Goal: Task Accomplishment & Management: Use online tool/utility

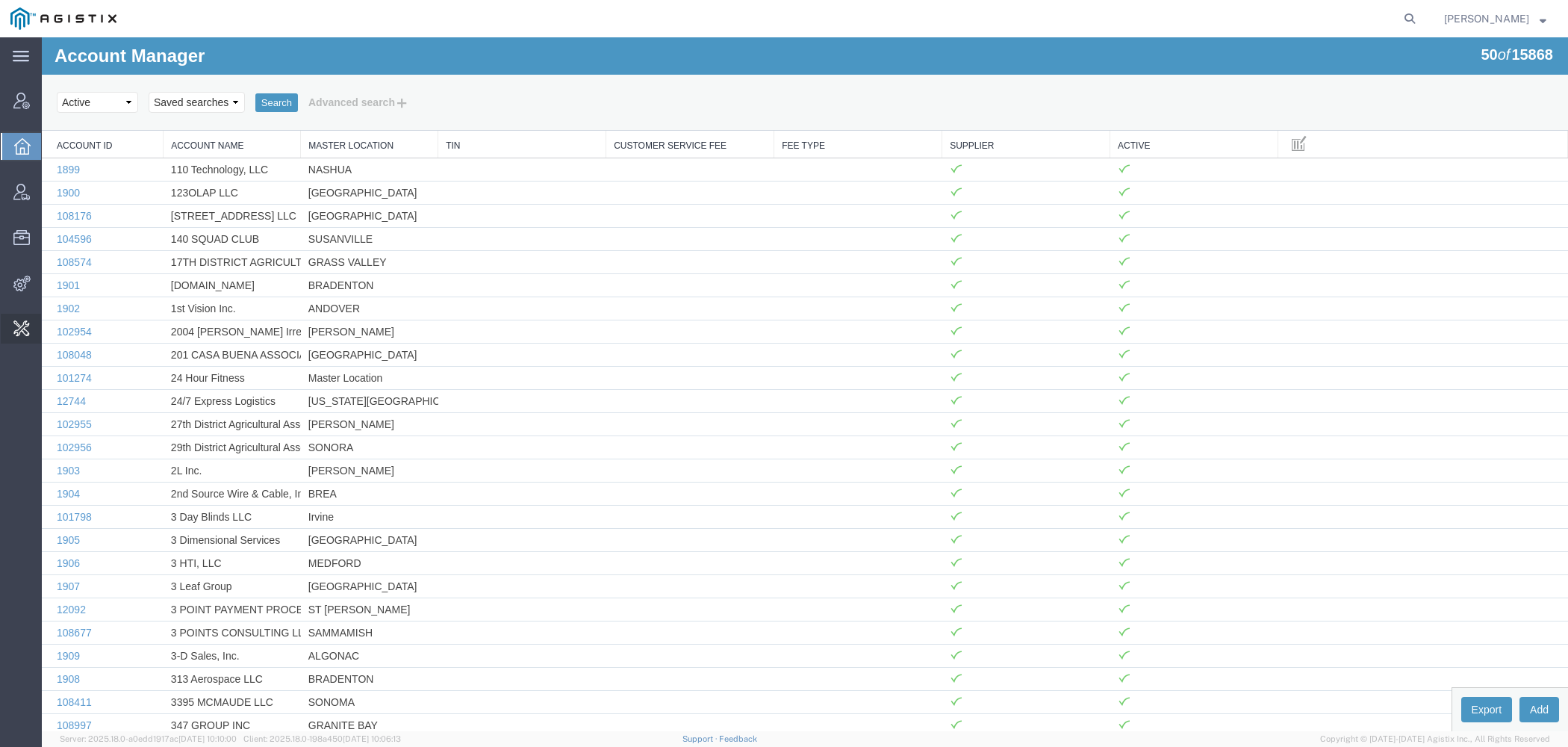
click at [0, 0] on span "Change Carrier" at bounding box center [0, 0] width 0 height 0
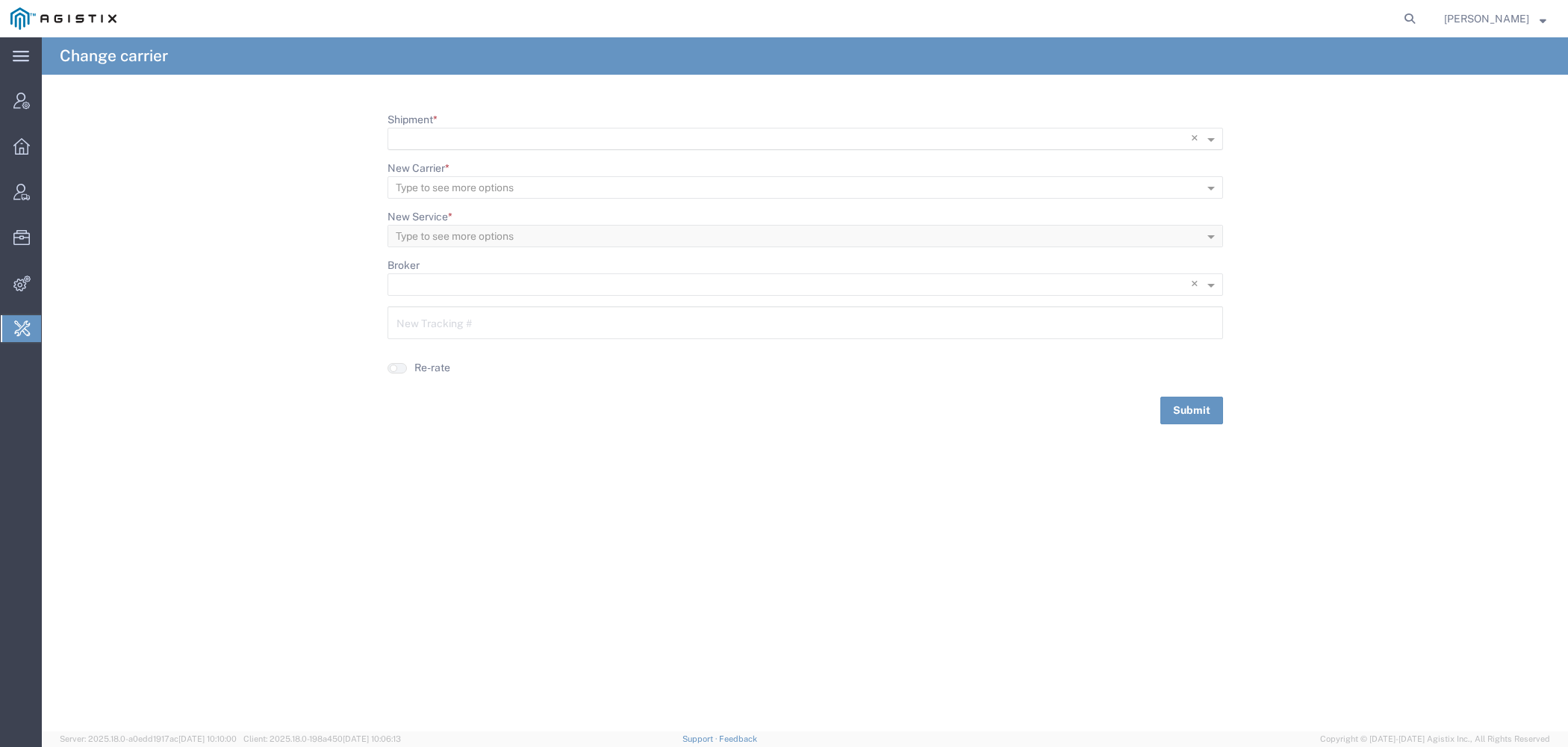
click at [487, 138] on input "Shipment *" at bounding box center [774, 140] width 758 height 21
paste input "56721205"
type input "56721205"
click at [464, 153] on div "56721205" at bounding box center [805, 160] width 832 height 22
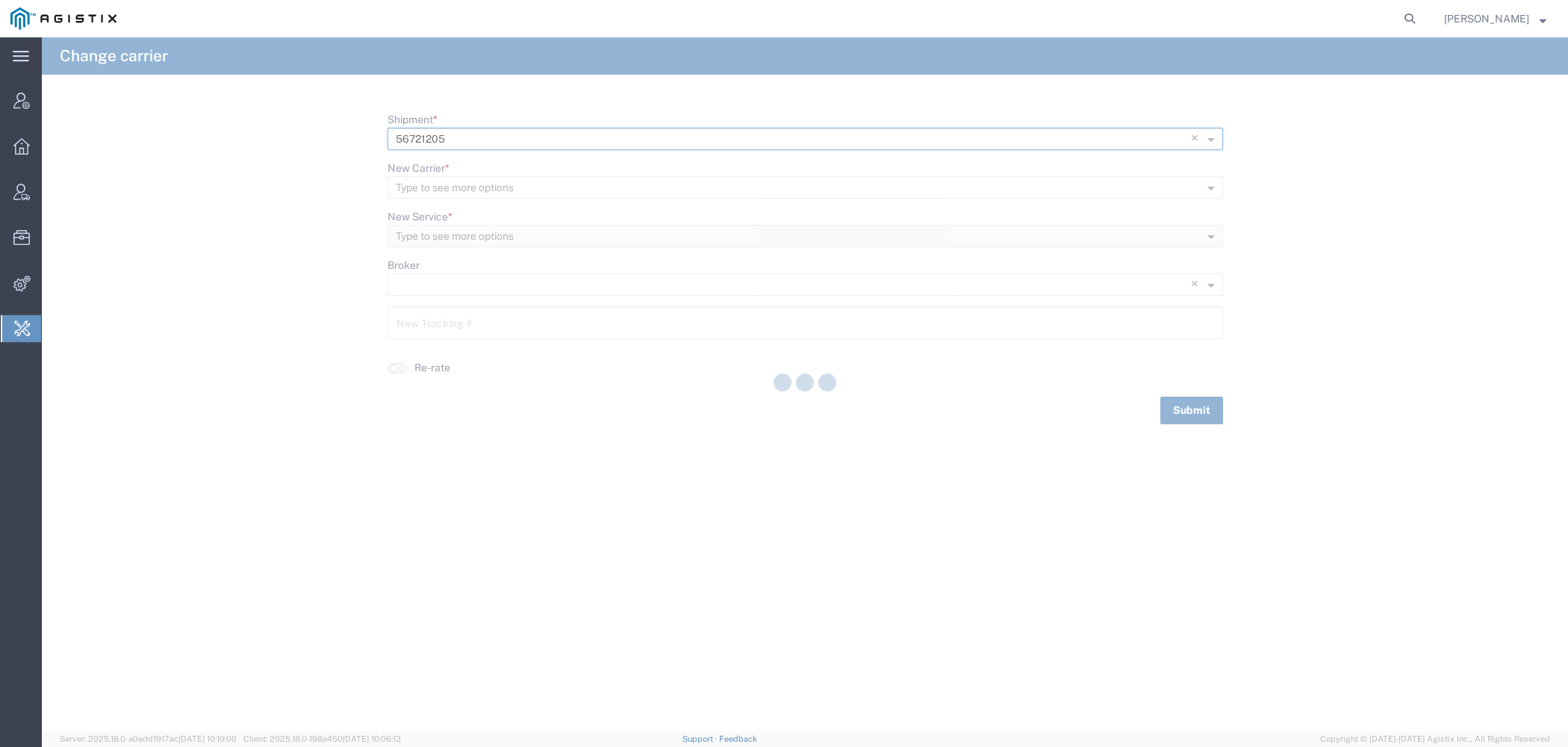
type input "527443704"
